Goal: Task Accomplishment & Management: Use online tool/utility

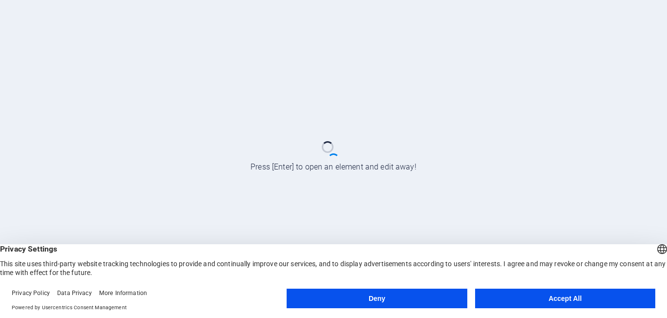
click at [554, 301] on button "Accept All" at bounding box center [565, 299] width 180 height 20
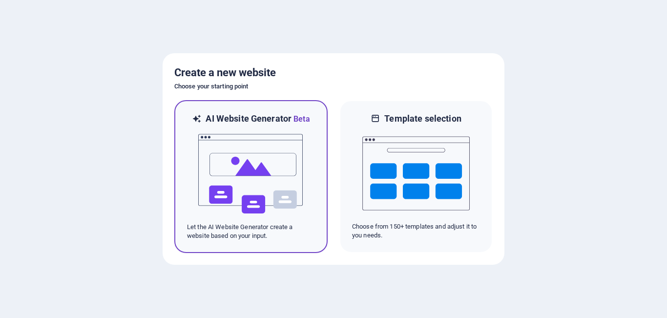
click at [263, 152] on img at bounding box center [250, 174] width 107 height 98
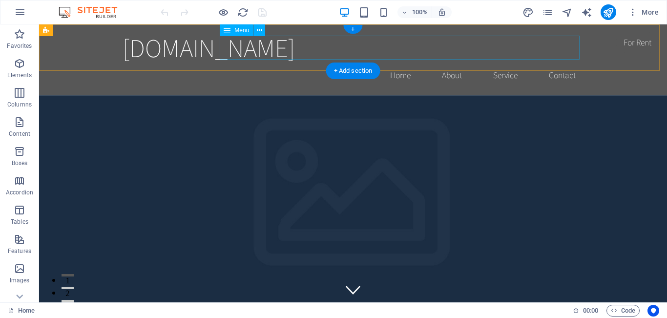
click at [391, 63] on nav "Home About Service Contact" at bounding box center [353, 75] width 461 height 24
select select
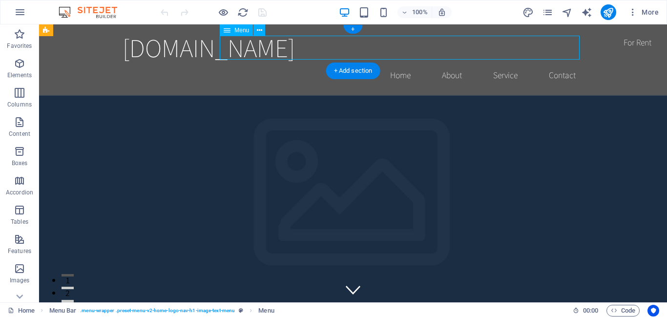
select select
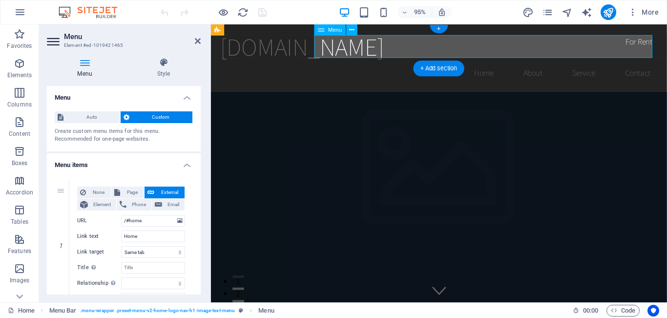
click at [488, 63] on nav "Home About Service Contact" at bounding box center [451, 75] width 461 height 24
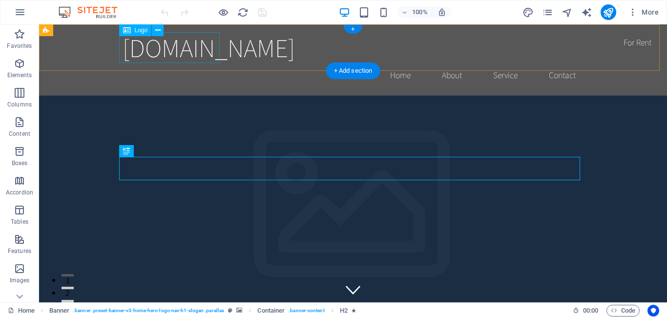
click at [167, 49] on div "[DOMAIN_NAME]" at bounding box center [353, 47] width 461 height 31
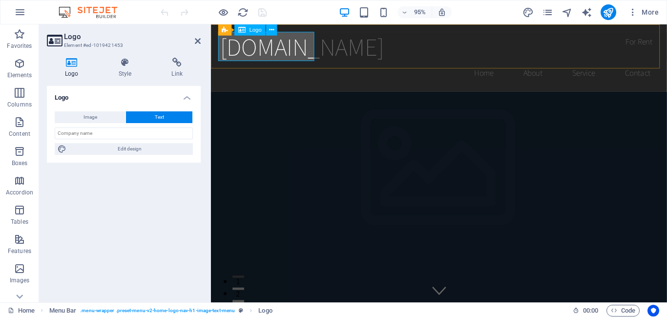
click at [247, 56] on div "[DOMAIN_NAME]" at bounding box center [451, 47] width 461 height 31
click at [252, 51] on div "[DOMAIN_NAME]" at bounding box center [451, 47] width 461 height 31
click at [379, 60] on div "[DOMAIN_NAME] Home About Service Contact" at bounding box center [451, 59] width 480 height 71
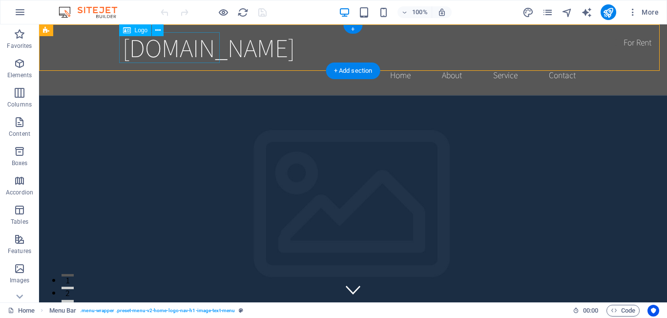
click at [173, 52] on div "[DOMAIN_NAME]" at bounding box center [353, 47] width 461 height 31
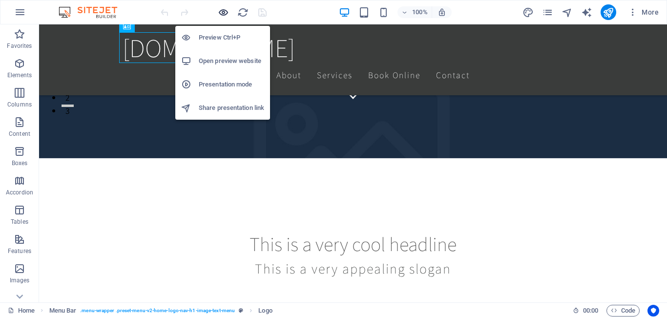
click at [228, 12] on icon "button" at bounding box center [223, 12] width 11 height 11
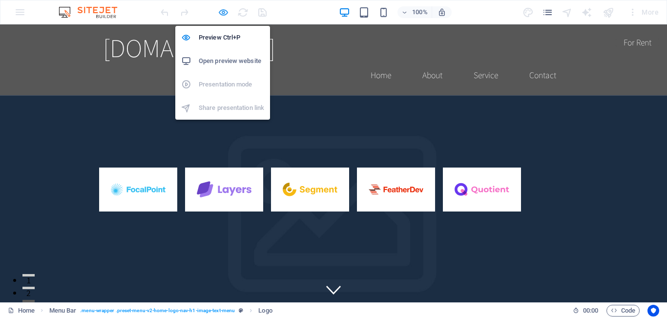
click at [222, 13] on icon "button" at bounding box center [223, 12] width 11 height 11
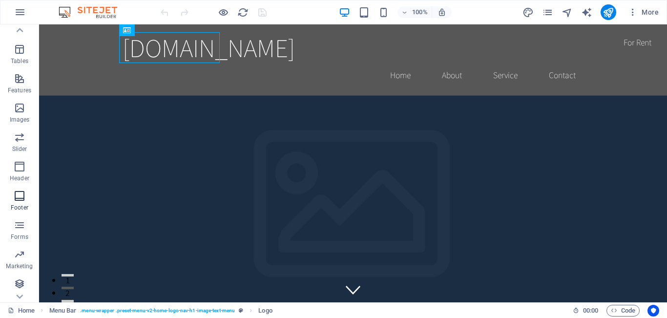
scroll to position [162, 0]
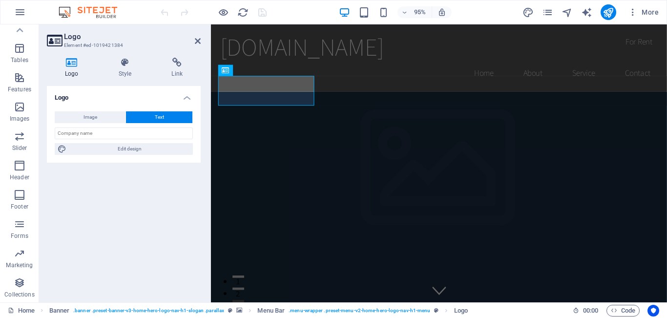
click at [152, 118] on button "Text" at bounding box center [159, 117] width 66 height 12
click at [130, 132] on input "text" at bounding box center [124, 133] width 138 height 12
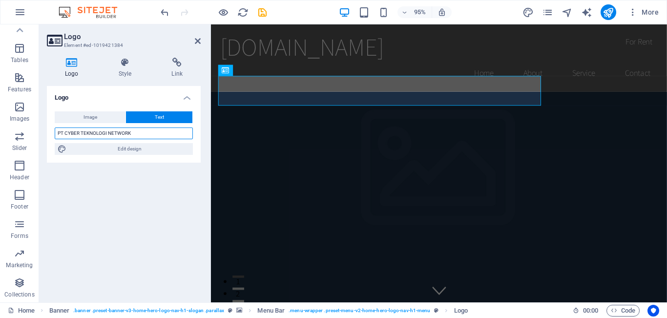
drag, startPoint x: 137, startPoint y: 130, endPoint x: 41, endPoint y: 133, distance: 96.2
click at [41, 133] on div "Logo Style Link Logo Image Text Drag files here, click to choose files or selec…" at bounding box center [123, 176] width 169 height 252
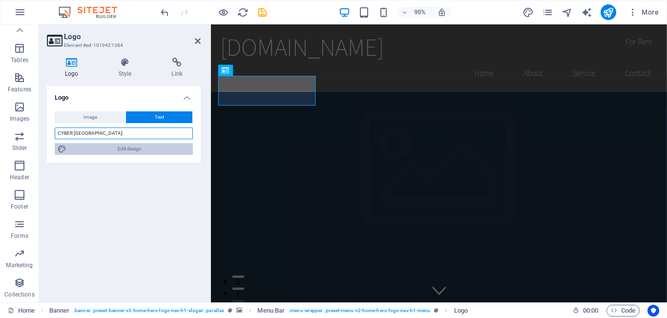
type input "CYBER [GEOGRAPHIC_DATA]"
drag, startPoint x: 129, startPoint y: 150, endPoint x: 346, endPoint y: 212, distance: 225.1
click at [129, 150] on span "Edit design" at bounding box center [129, 149] width 121 height 12
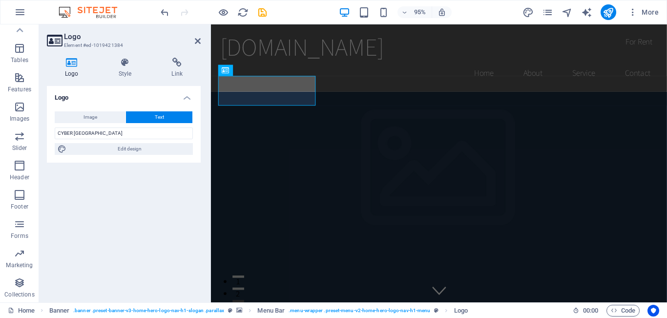
select select "rem"
select select "200"
select select "px"
select select "rem"
select select "200"
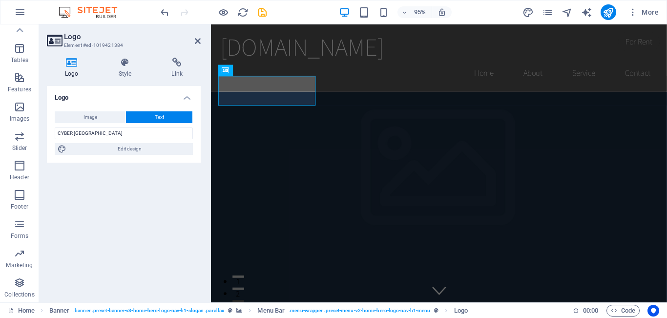
select select "px"
select select "rem"
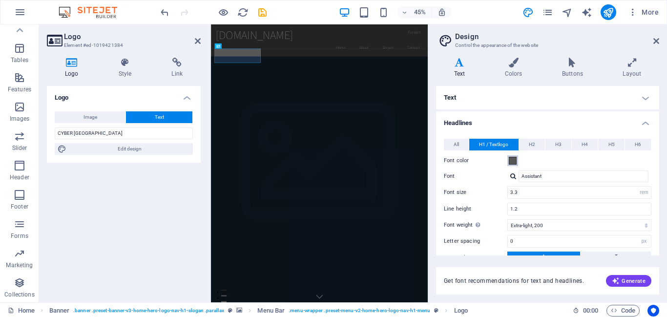
click at [509, 160] on span at bounding box center [513, 161] width 8 height 8
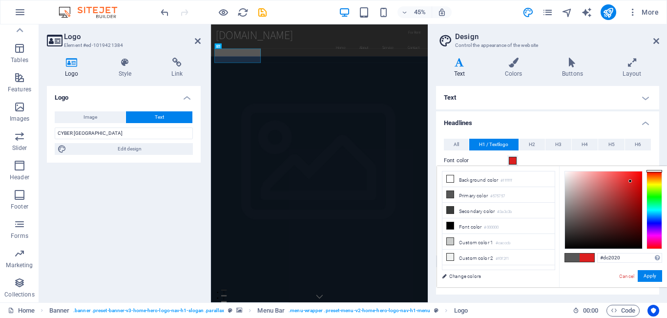
drag, startPoint x: 565, startPoint y: 222, endPoint x: 630, endPoint y: 181, distance: 77.2
click at [630, 181] on div at bounding box center [629, 180] width 3 height 3
drag, startPoint x: 630, startPoint y: 181, endPoint x: 593, endPoint y: 211, distance: 48.0
click at [593, 211] on div at bounding box center [592, 210] width 3 height 3
type input "#dc0808"
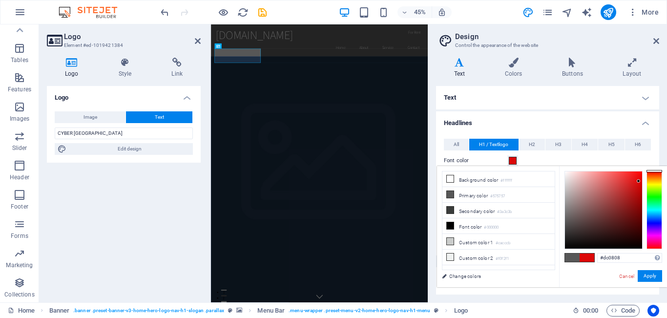
drag, startPoint x: 589, startPoint y: 208, endPoint x: 639, endPoint y: 181, distance: 56.4
click at [639, 181] on div at bounding box center [603, 209] width 77 height 77
click at [655, 276] on button "Apply" at bounding box center [650, 276] width 24 height 12
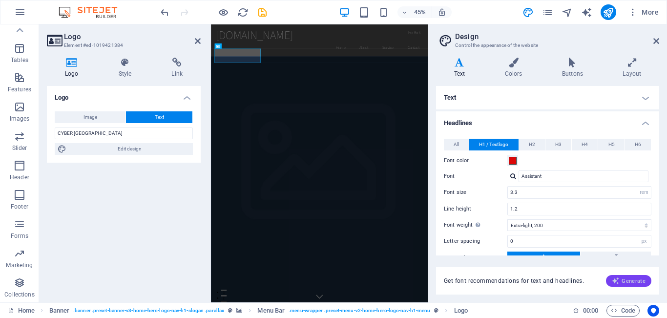
click at [631, 277] on span "Generate" at bounding box center [629, 281] width 34 height 8
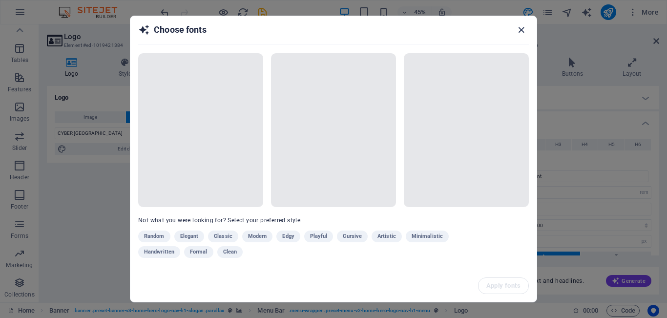
click at [522, 28] on icon "button" at bounding box center [521, 29] width 11 height 11
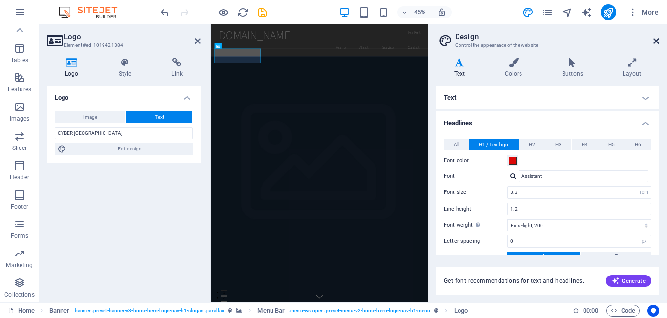
click at [658, 39] on icon at bounding box center [656, 41] width 6 height 8
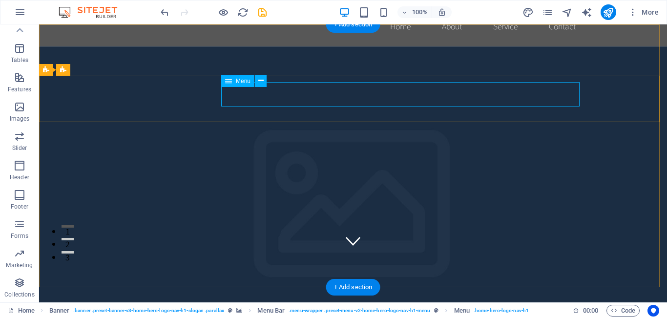
scroll to position [0, 0]
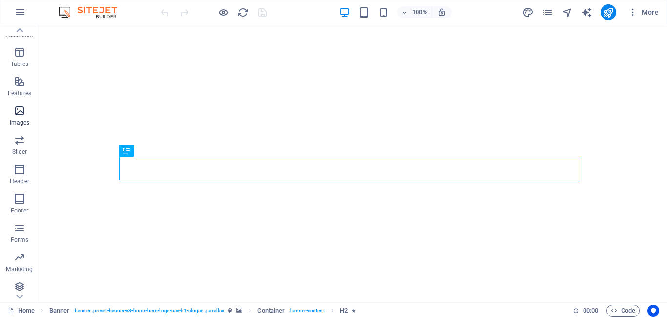
scroll to position [162, 0]
click at [22, 252] on icon "button" at bounding box center [20, 253] width 12 height 12
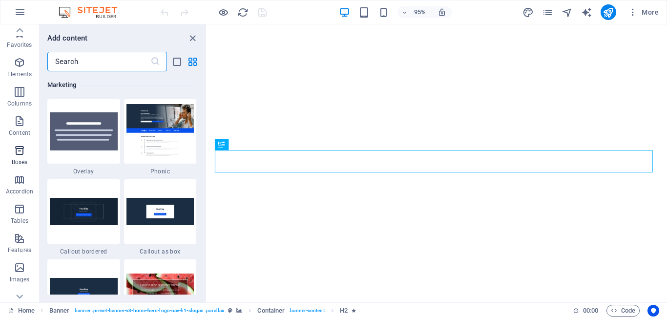
scroll to position [0, 0]
click at [102, 8] on img at bounding box center [92, 12] width 73 height 12
click at [60, 8] on img at bounding box center [92, 12] width 73 height 12
click at [23, 8] on icon "button" at bounding box center [20, 12] width 12 height 12
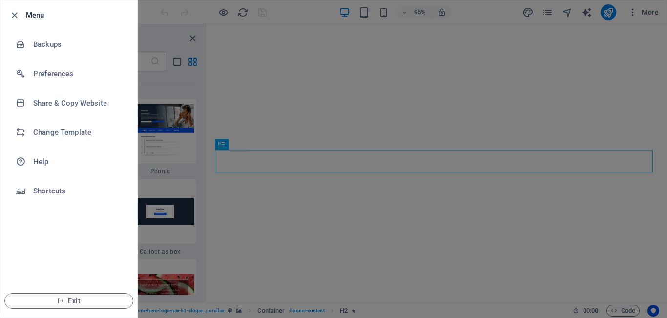
click at [258, 108] on div at bounding box center [333, 159] width 667 height 318
